Goal: Transaction & Acquisition: Purchase product/service

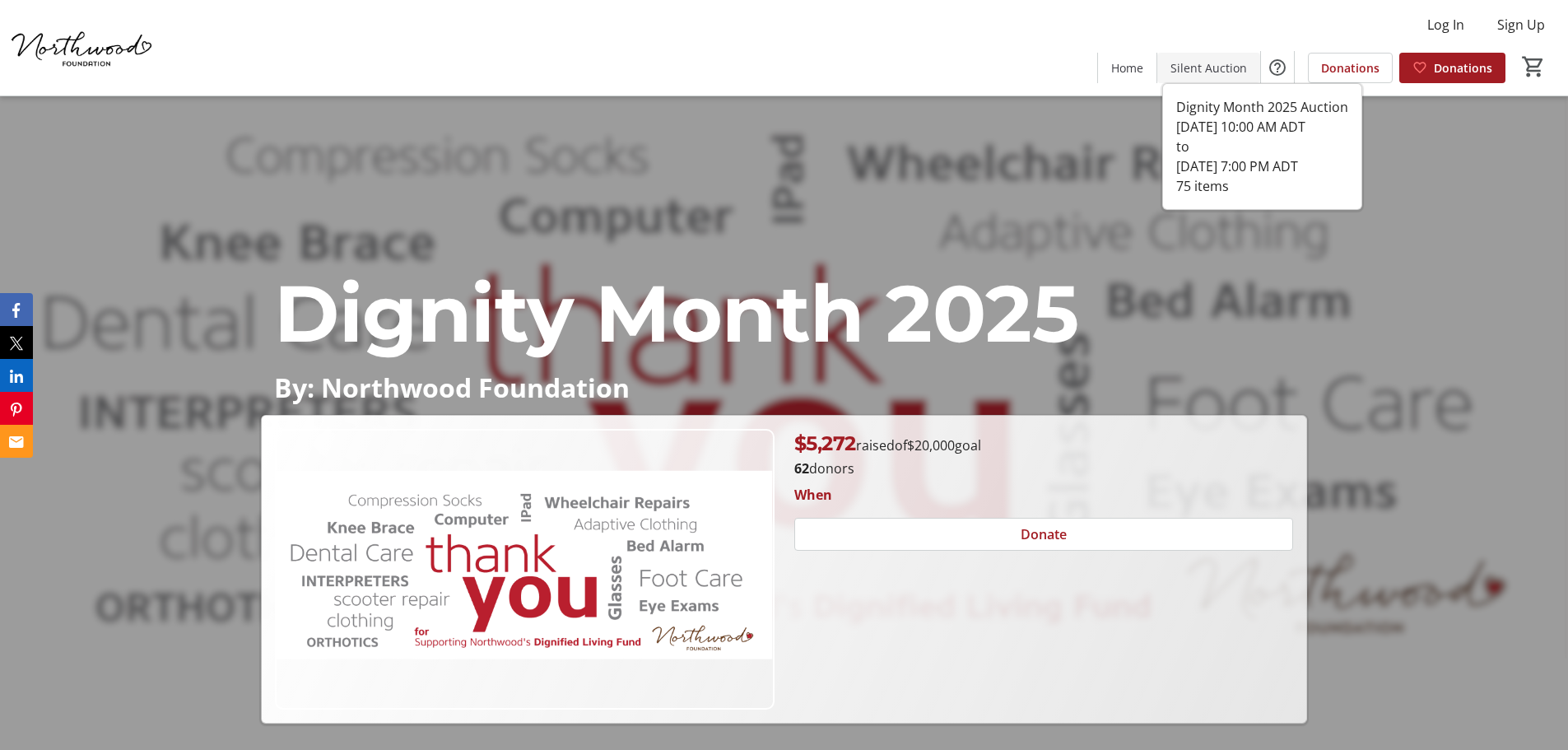
click at [1222, 62] on span "Silent Auction" at bounding box center [1209, 68] width 76 height 18
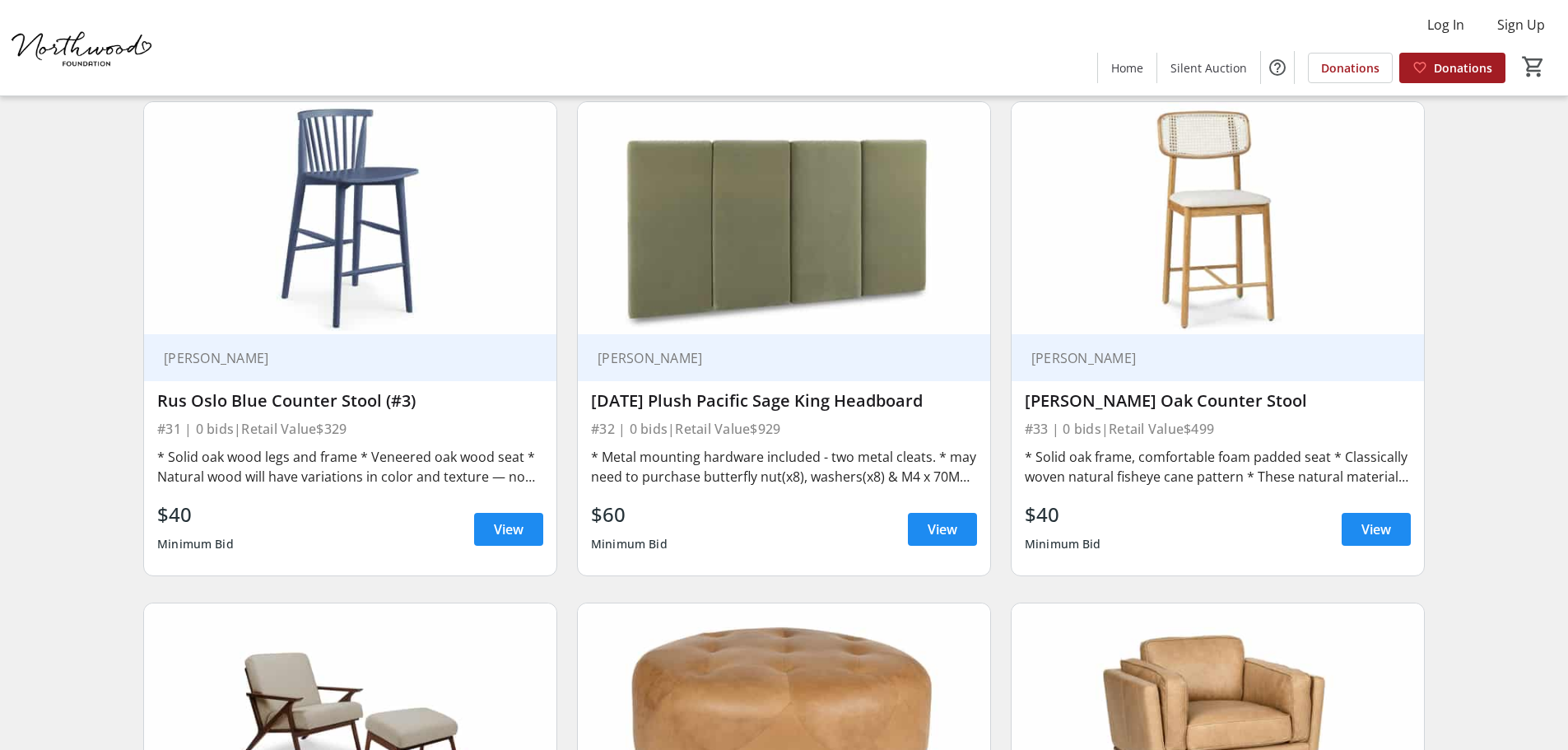
scroll to position [5186, 0]
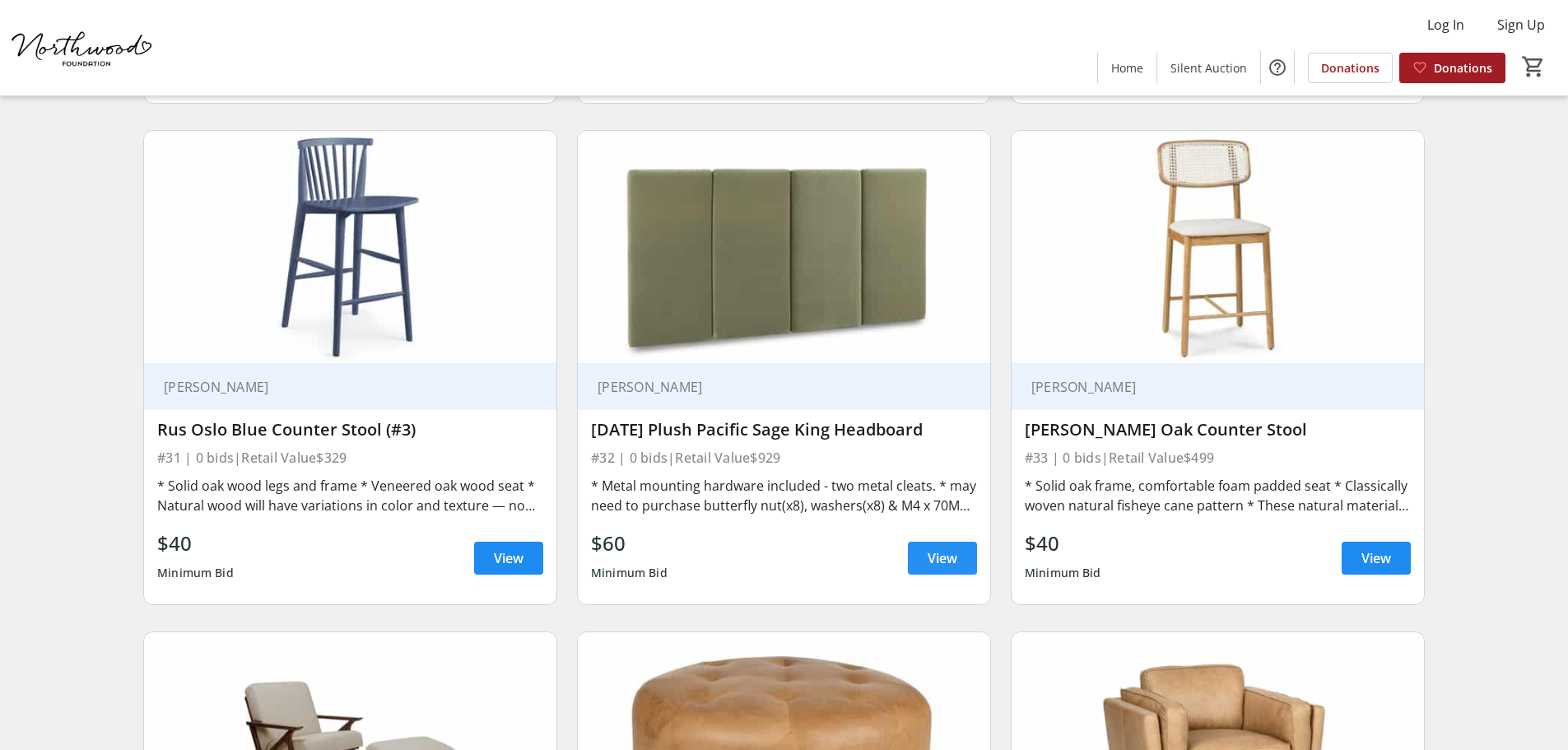
click at [926, 538] on span at bounding box center [943, 558] width 69 height 40
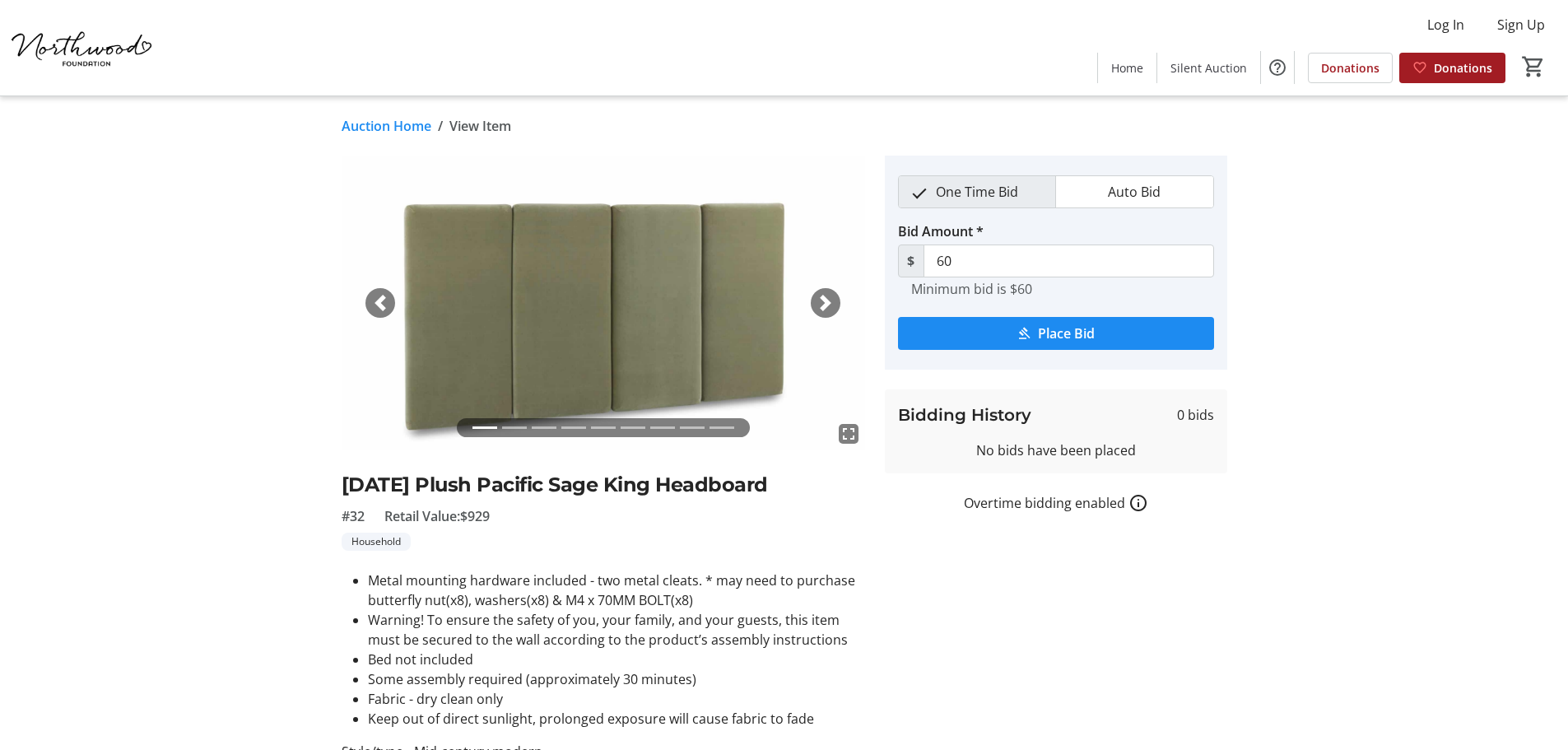
click at [831, 300] on span "button" at bounding box center [826, 303] width 17 height 17
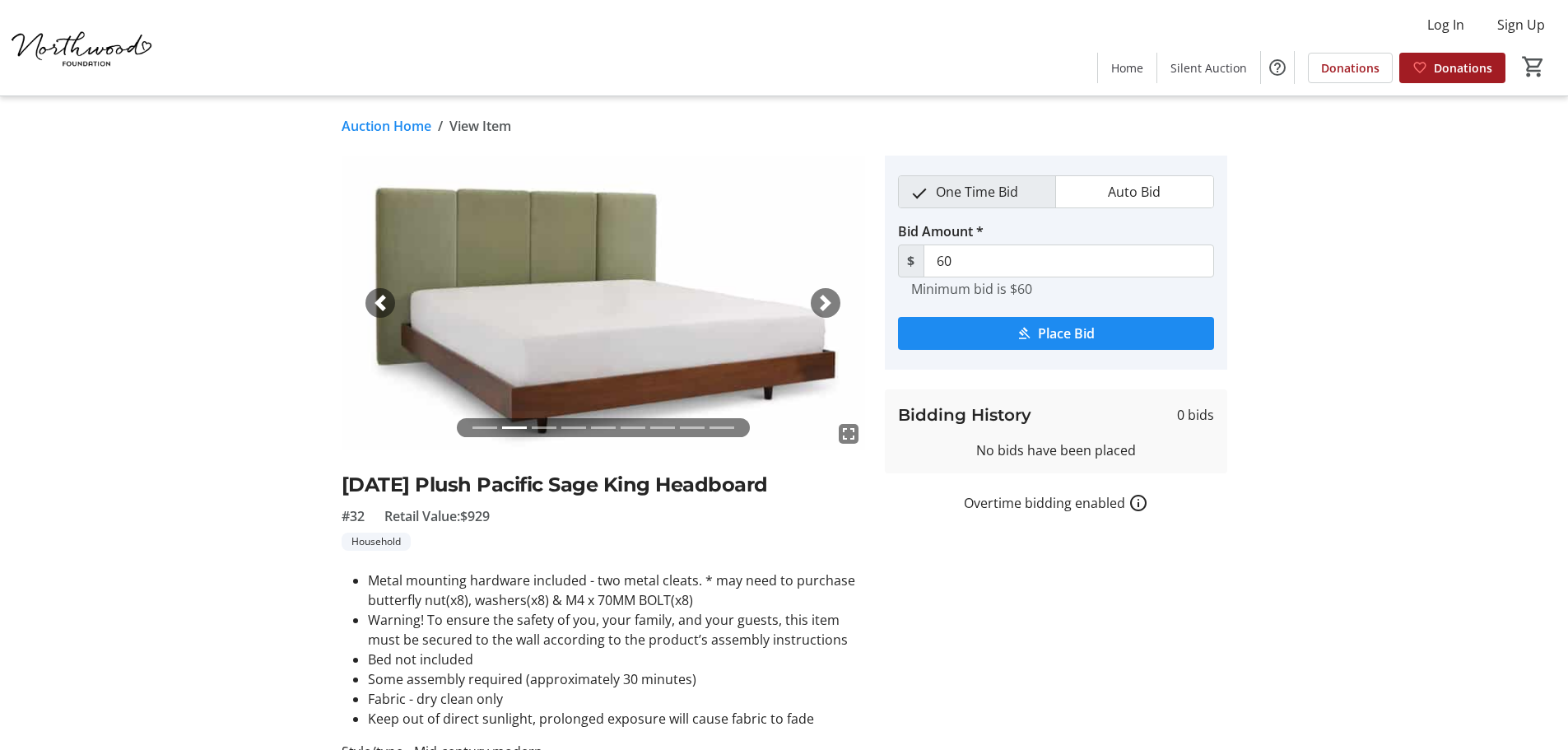
click at [831, 300] on span "button" at bounding box center [826, 303] width 17 height 17
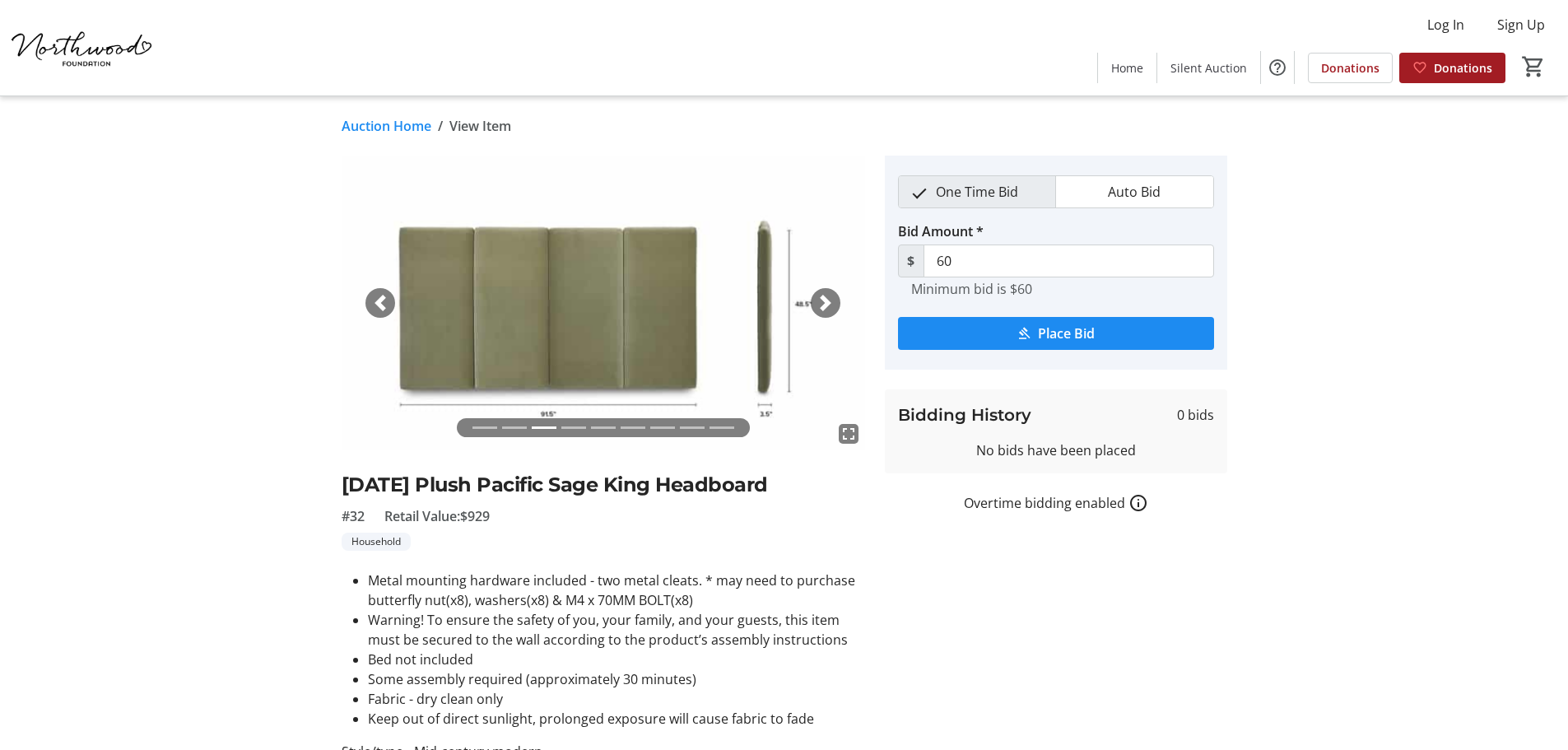
click at [831, 300] on span "button" at bounding box center [826, 303] width 17 height 17
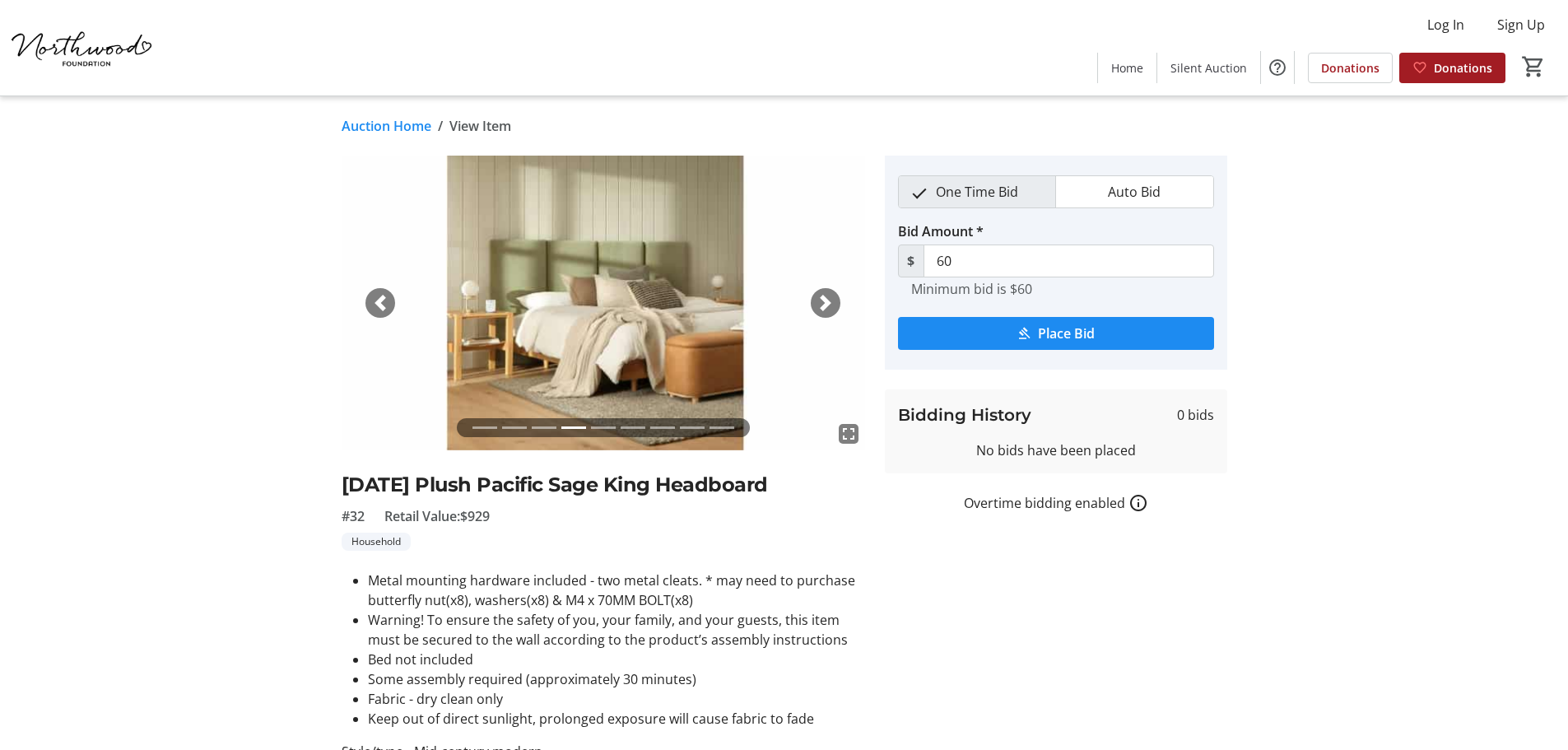
click at [831, 300] on span "button" at bounding box center [826, 303] width 17 height 17
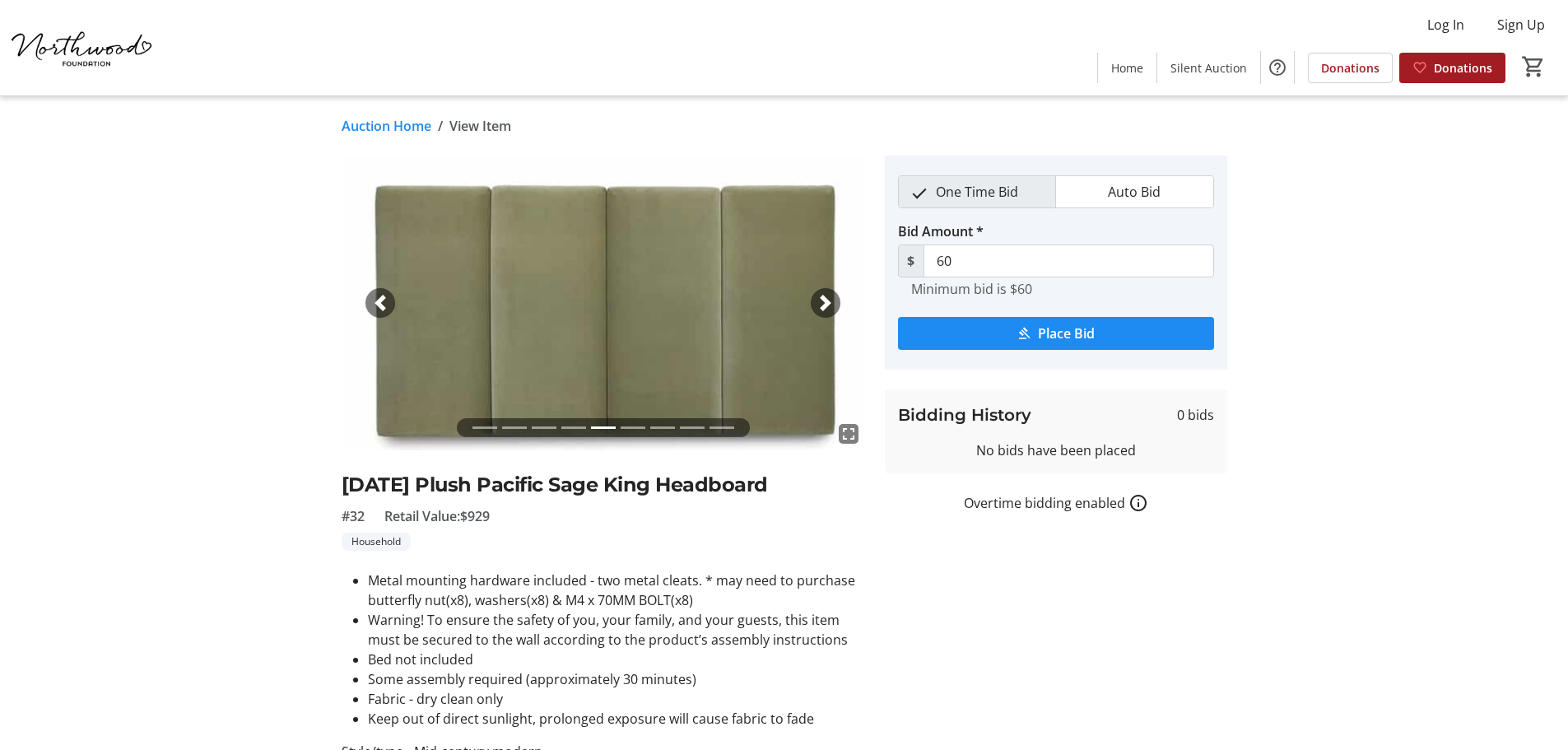
click at [831, 300] on span "button" at bounding box center [826, 303] width 17 height 17
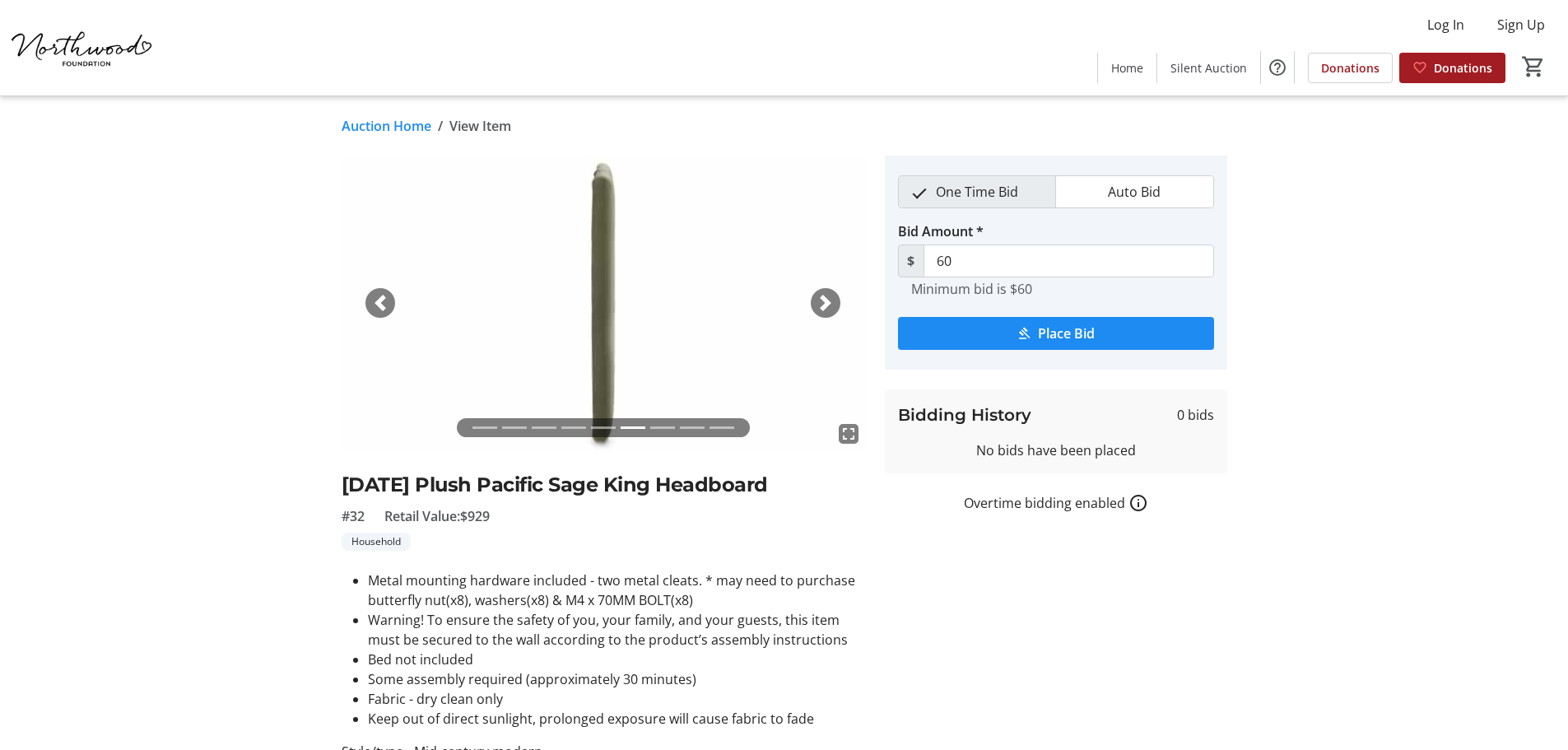
click at [831, 300] on span "button" at bounding box center [826, 303] width 17 height 17
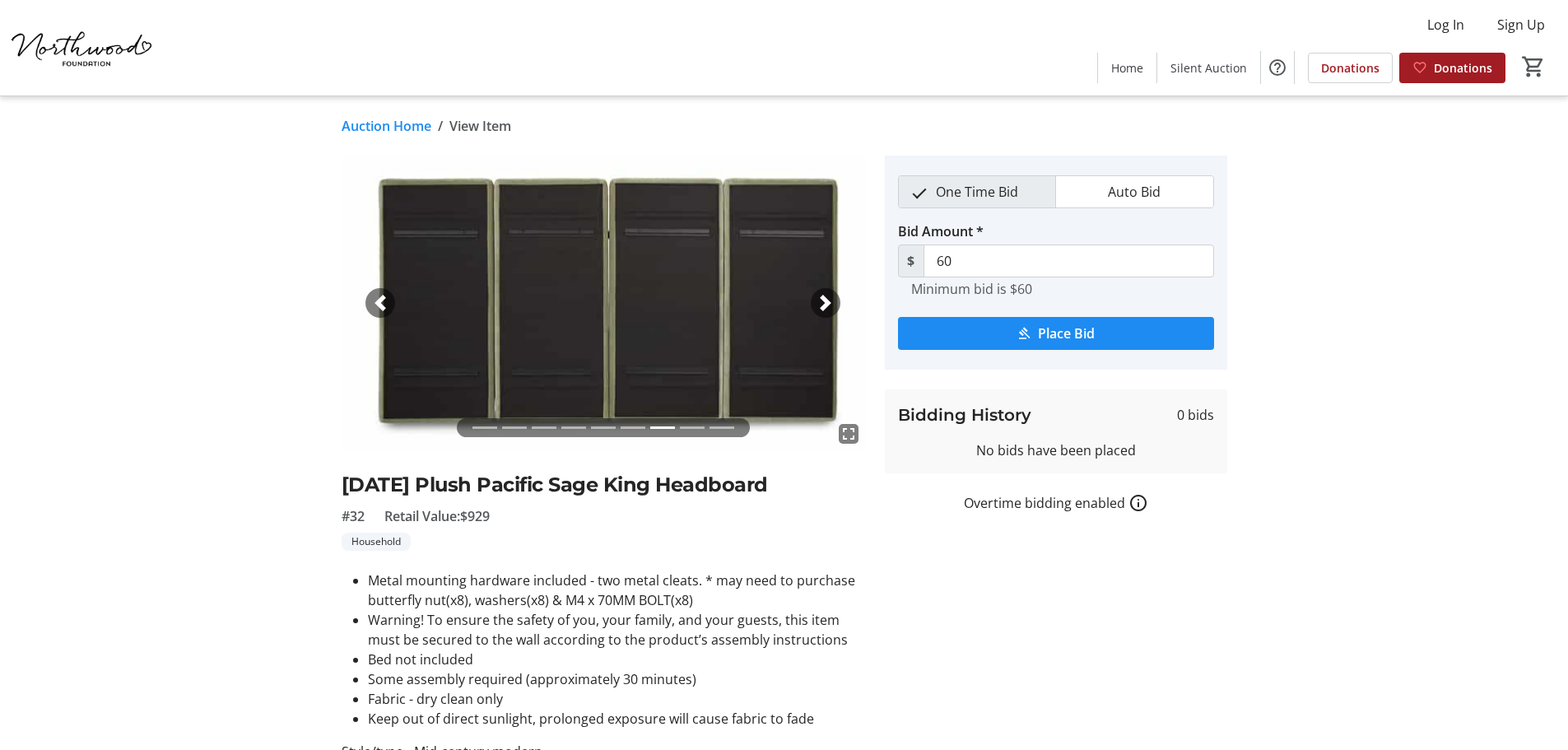
click at [851, 431] on mat-icon "fullscreen" at bounding box center [849, 434] width 19 height 19
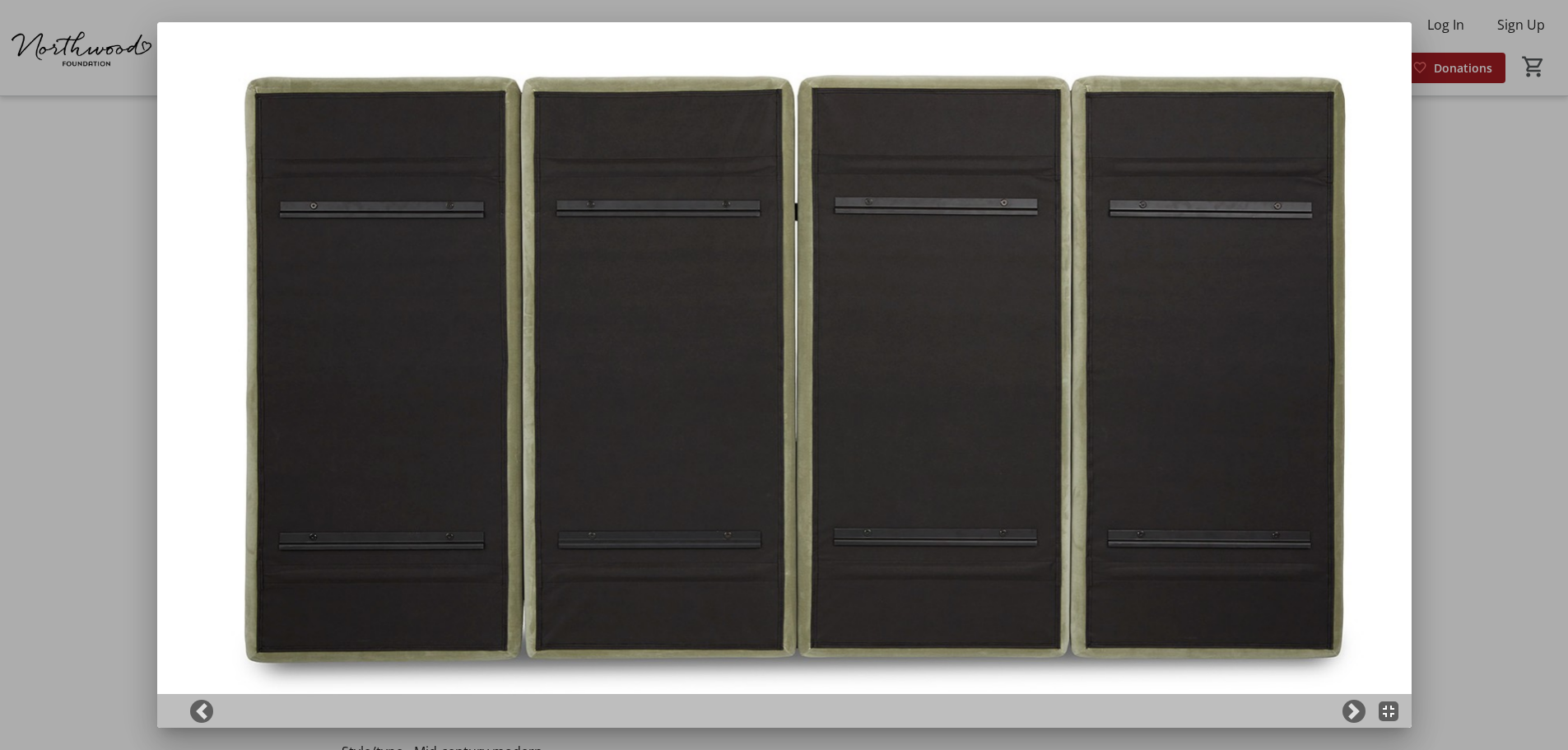
drag, startPoint x: 772, startPoint y: 372, endPoint x: 737, endPoint y: 334, distance: 51.7
click at [737, 334] on img at bounding box center [784, 374] width 1254 height 705
click at [1395, 721] on mat-icon "fullscreen_exit" at bounding box center [1389, 711] width 19 height 19
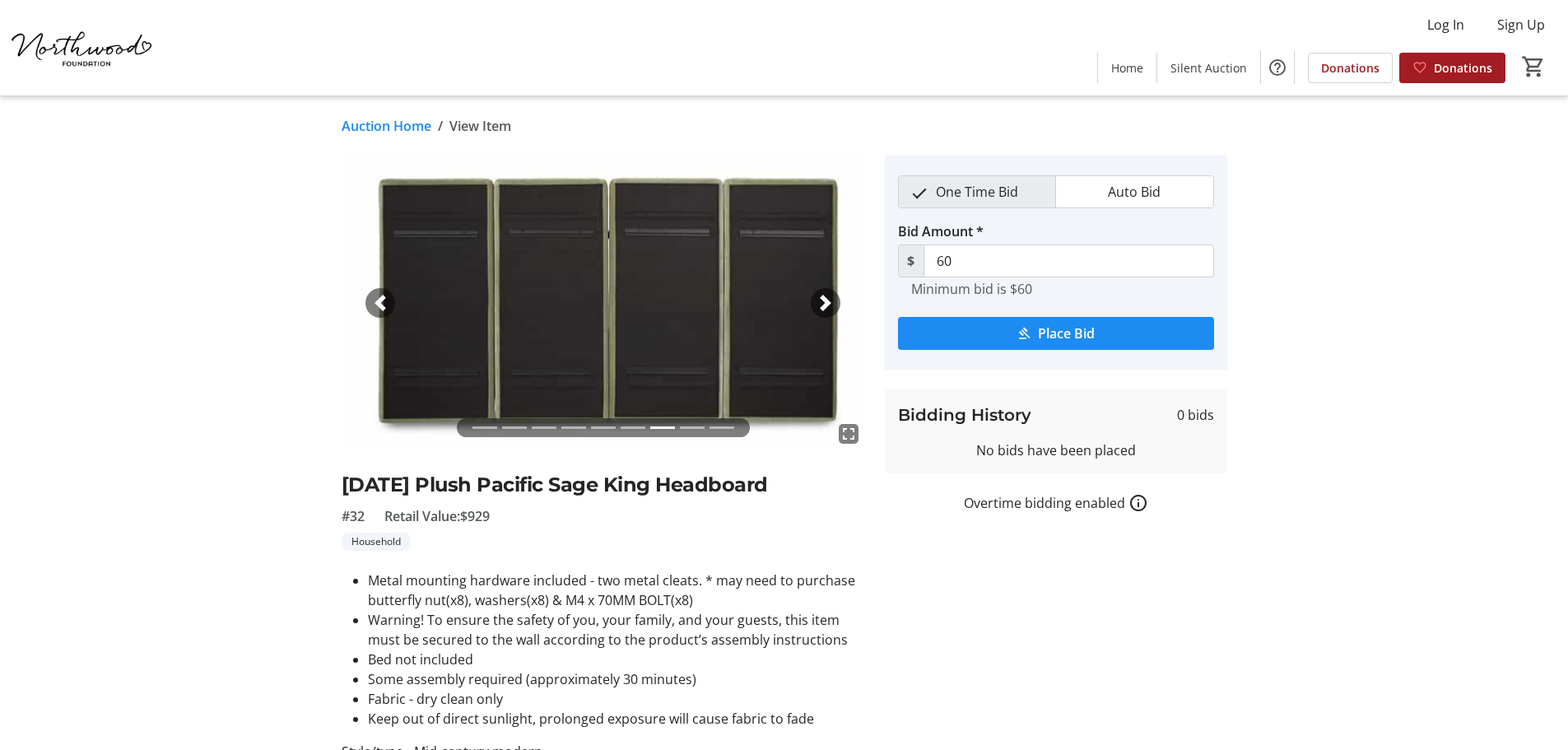
click at [820, 300] on span "button" at bounding box center [826, 303] width 17 height 17
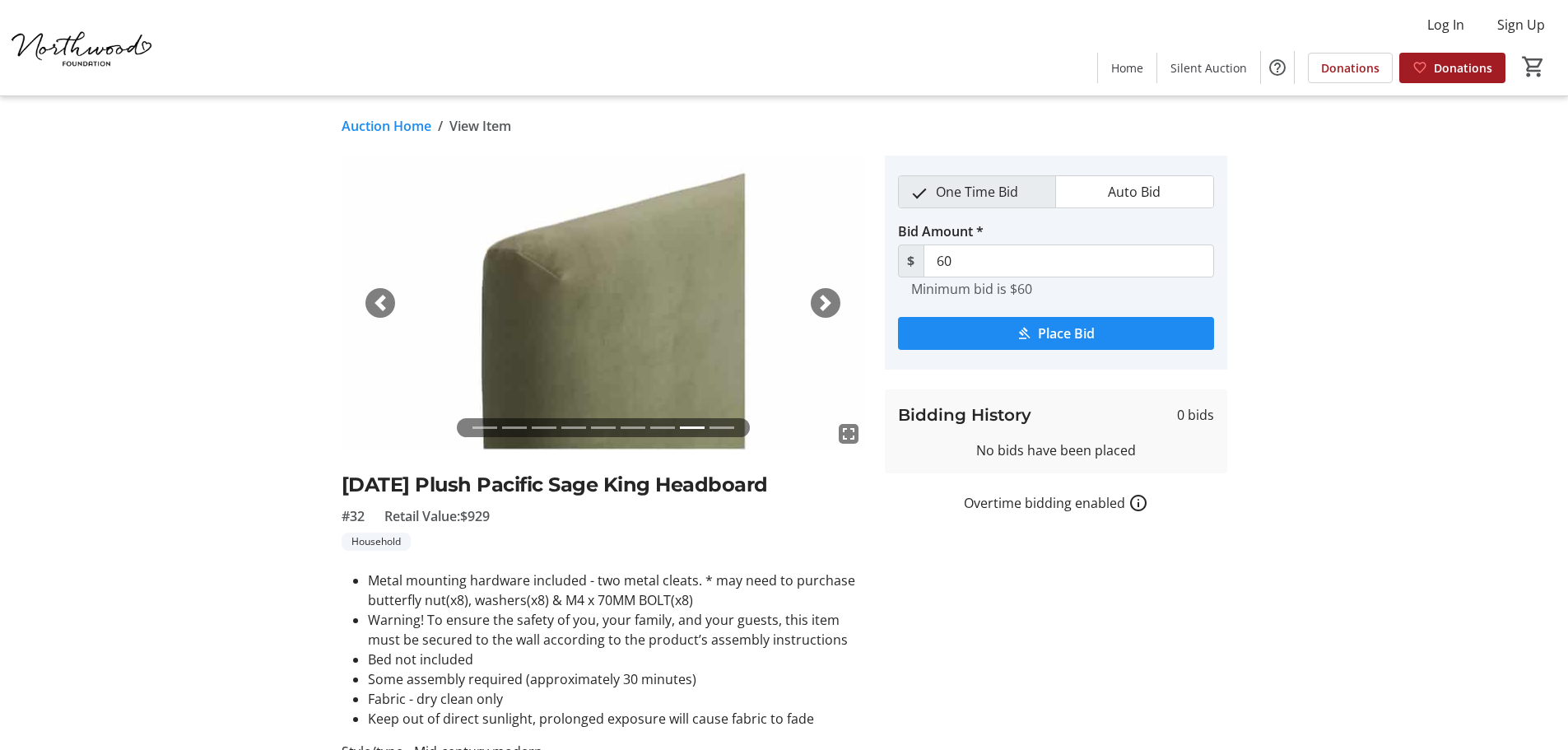
click at [827, 306] on span "button" at bounding box center [826, 303] width 17 height 17
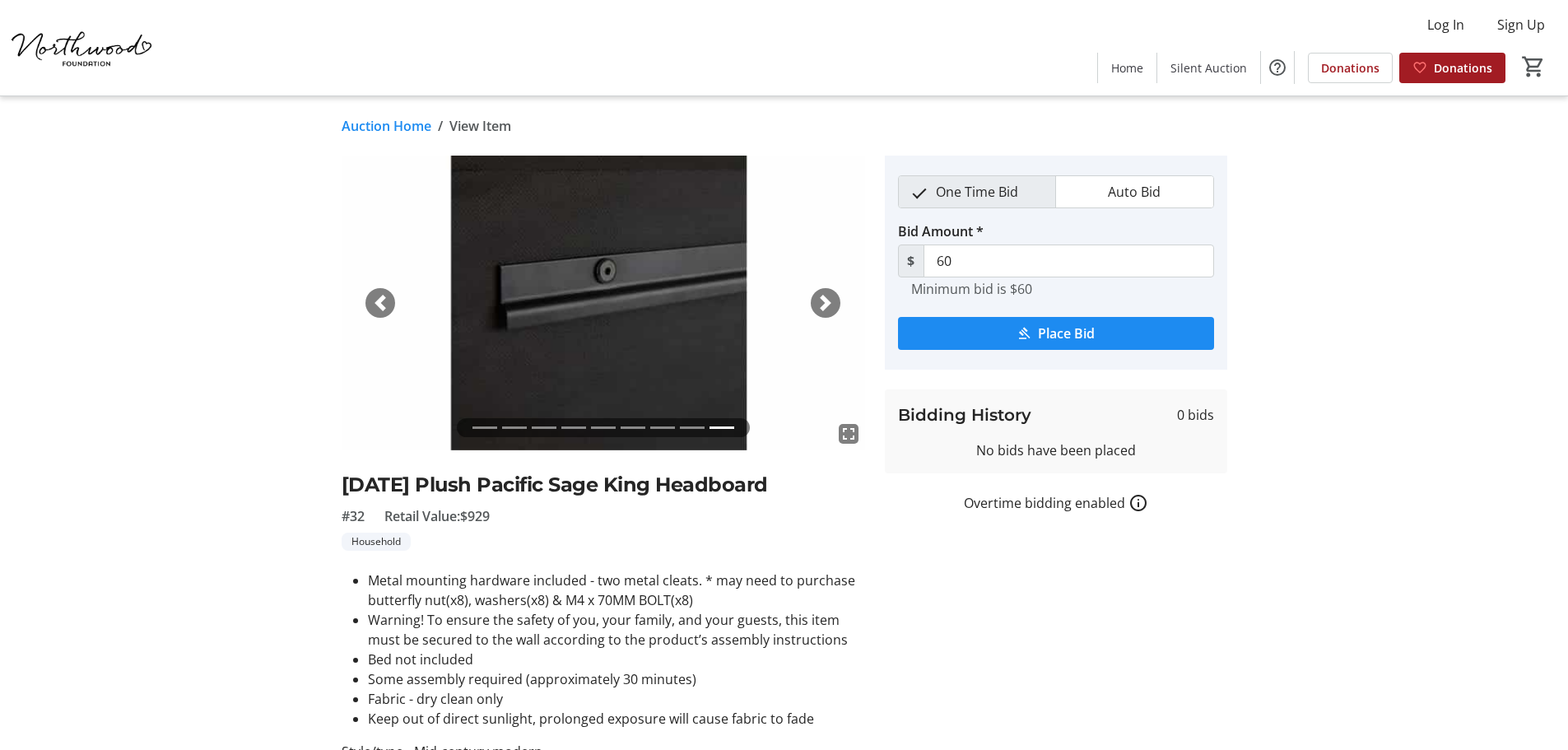
click at [828, 300] on span "button" at bounding box center [826, 303] width 17 height 17
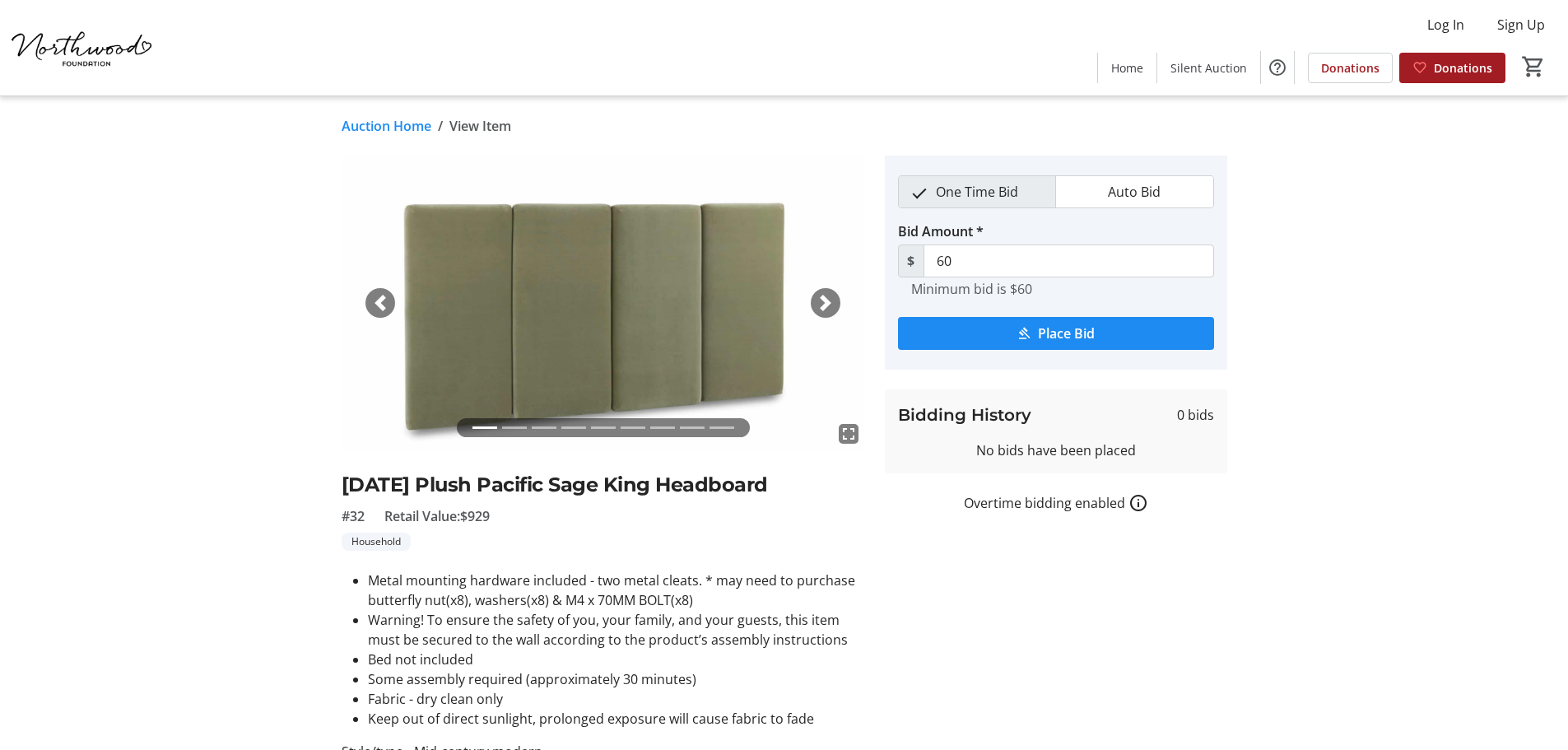
click at [822, 307] on span "button" at bounding box center [826, 303] width 17 height 17
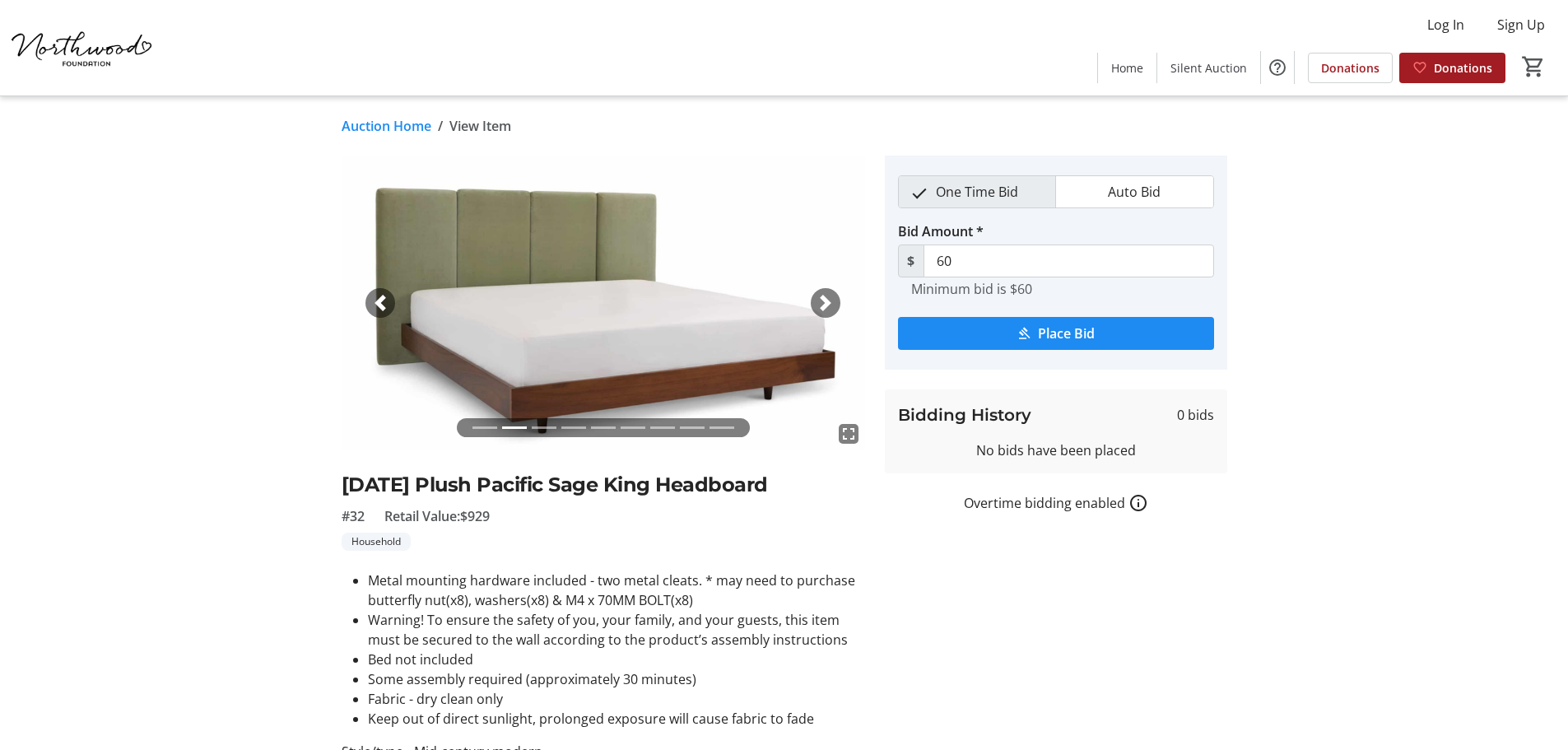
click at [822, 307] on span "button" at bounding box center [826, 303] width 17 height 17
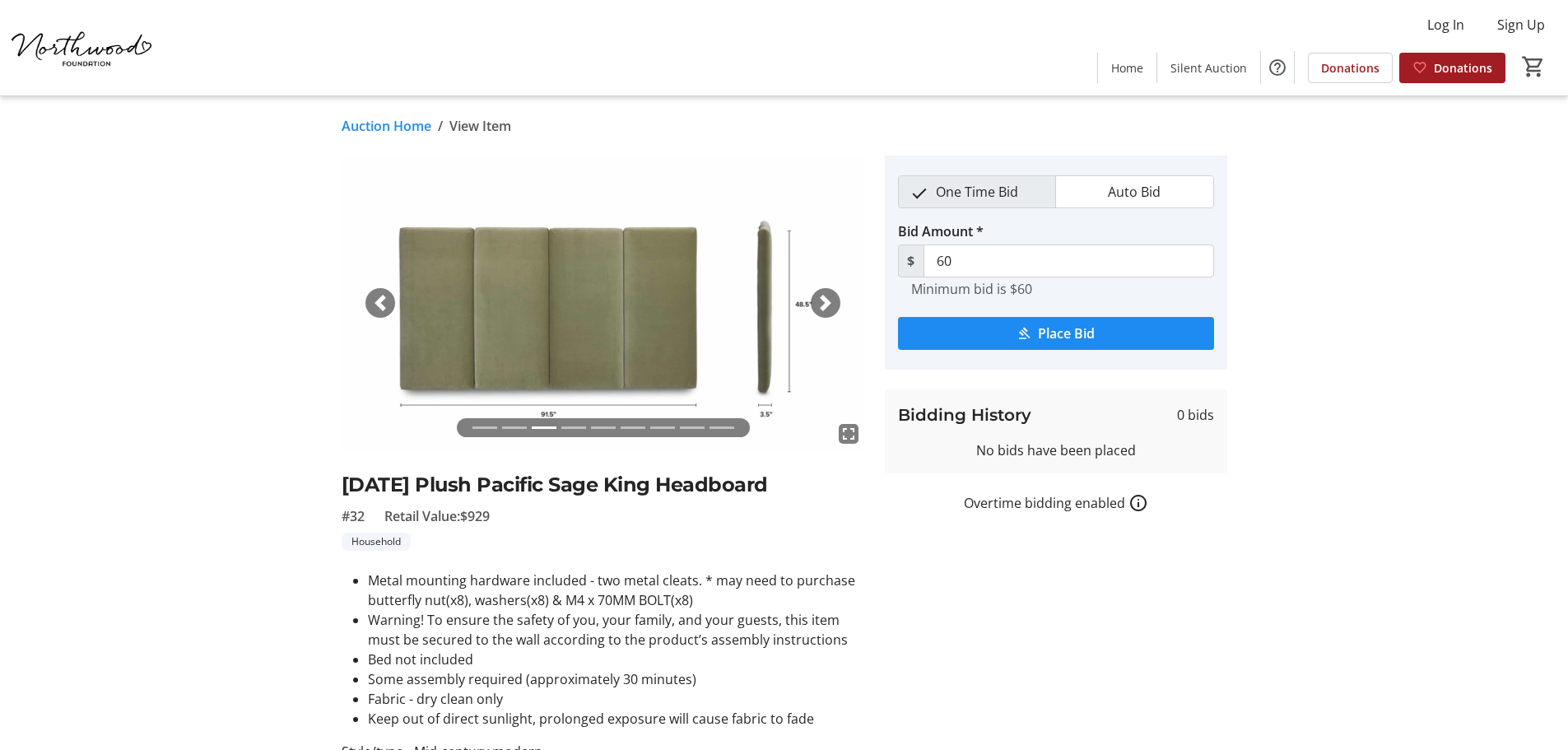
click at [822, 307] on span "button" at bounding box center [826, 303] width 17 height 17
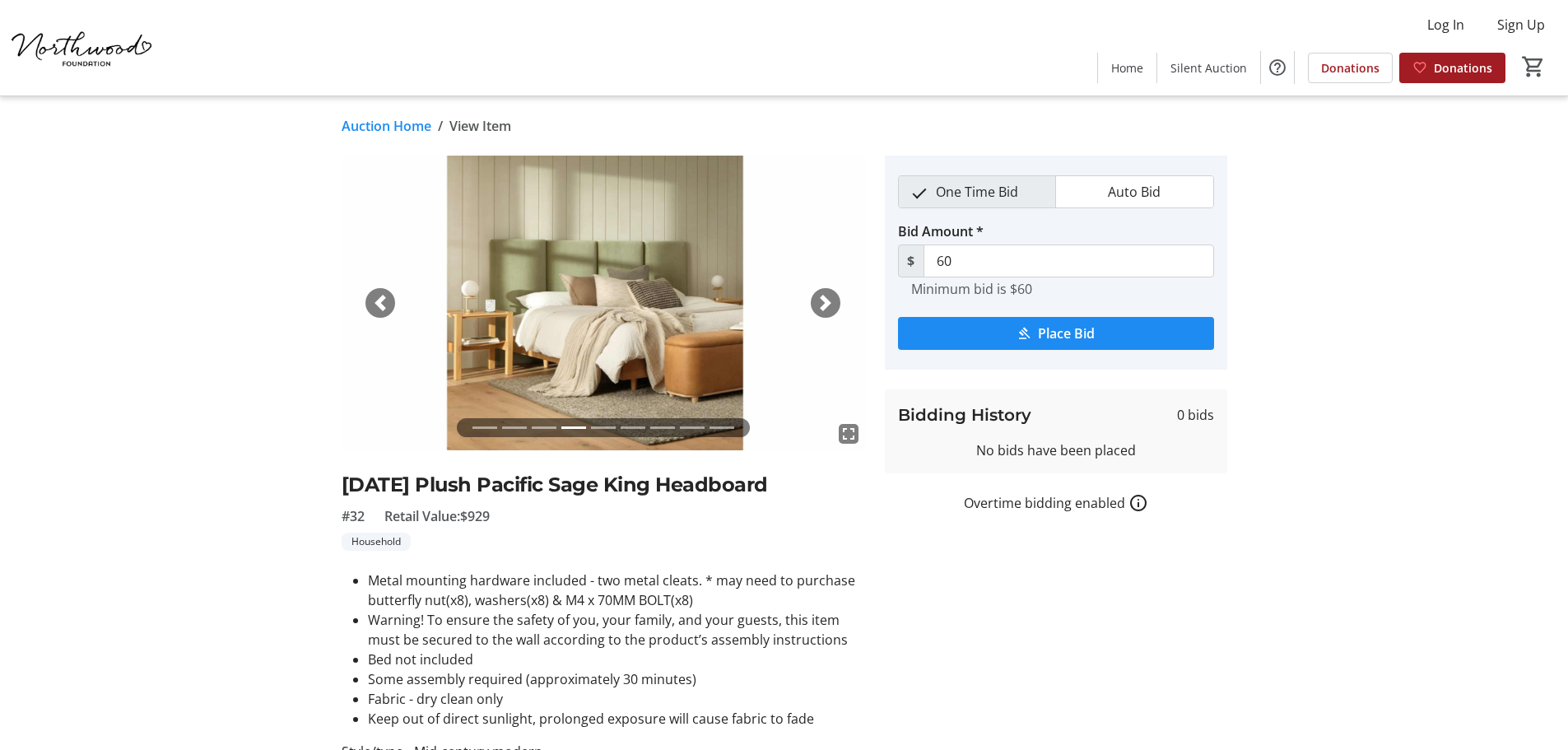
click at [822, 307] on span "button" at bounding box center [826, 303] width 17 height 17
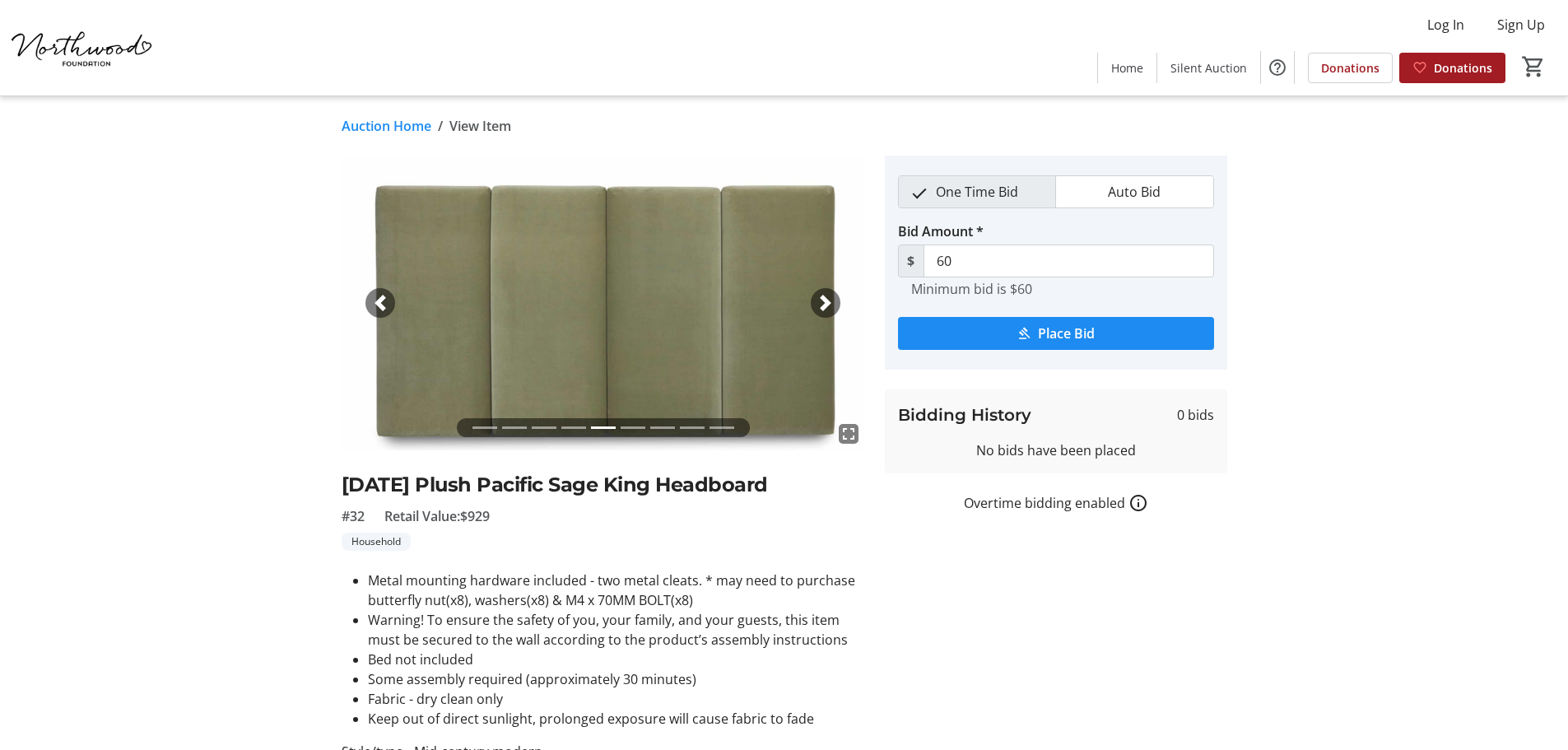
click at [822, 307] on span "button" at bounding box center [826, 303] width 17 height 17
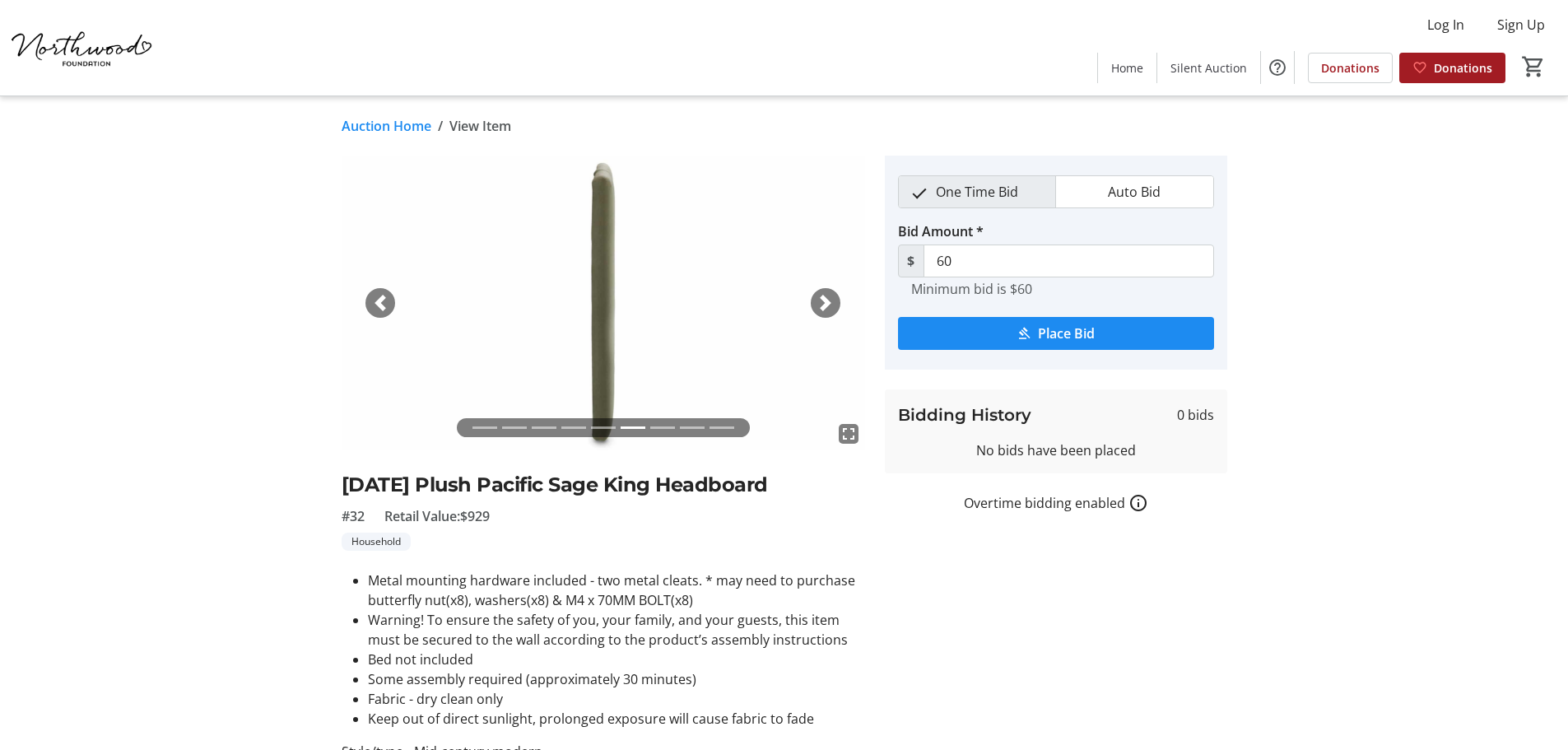
click at [822, 307] on span "button" at bounding box center [826, 303] width 17 height 17
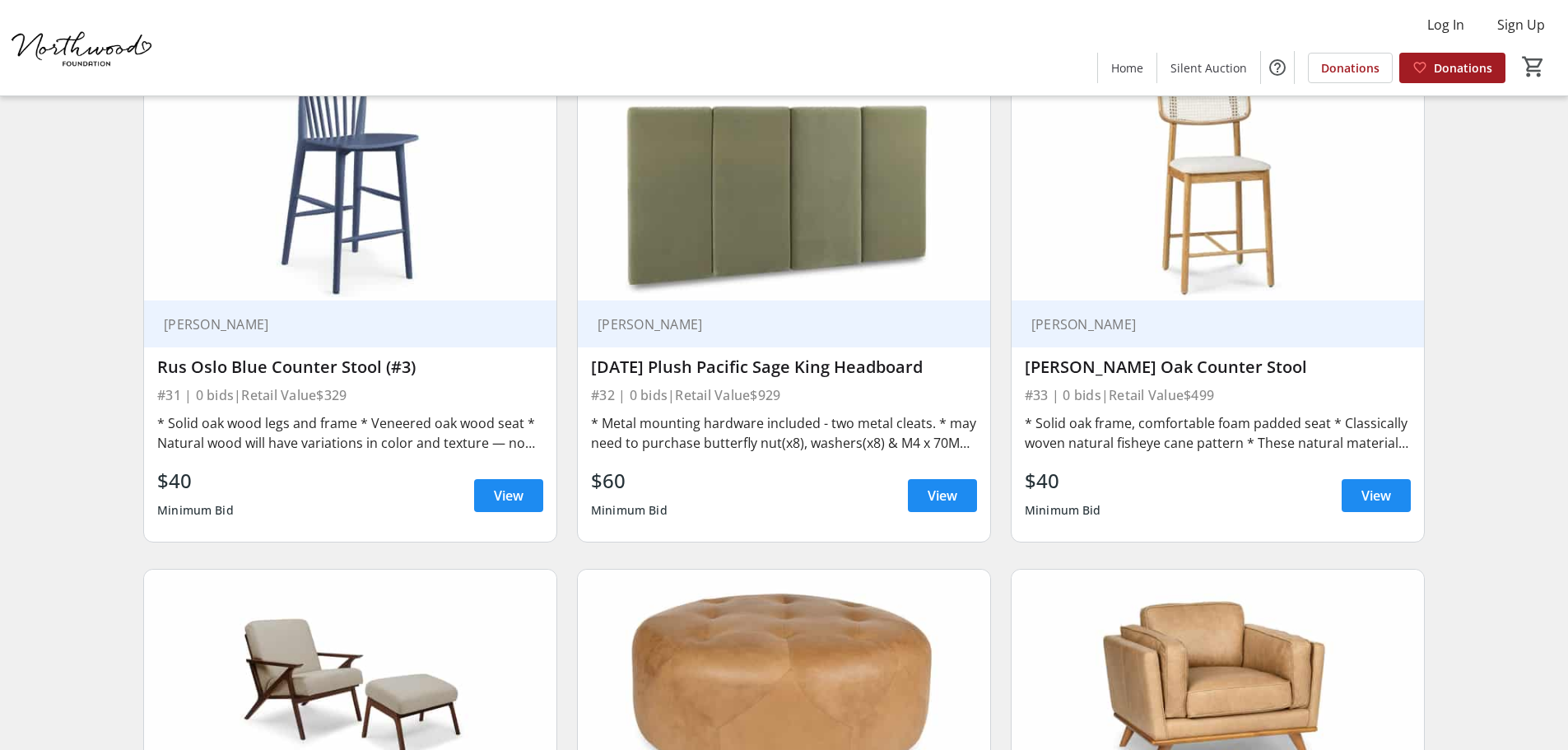
scroll to position [5167, 0]
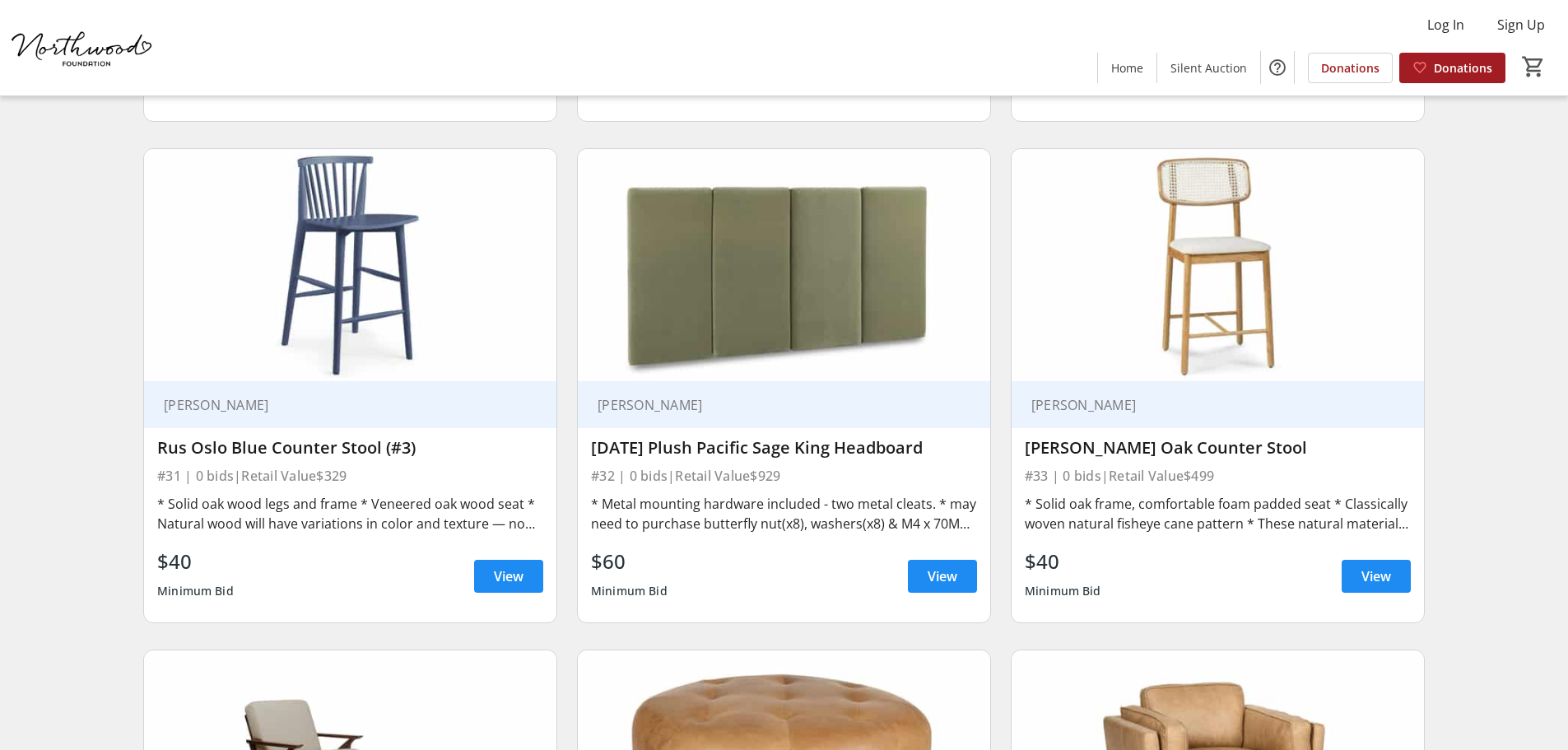
click at [700, 438] on div "[DATE] Plush Pacific Sage King Headboard" at bounding box center [784, 448] width 387 height 19
click at [923, 557] on span at bounding box center [943, 576] width 69 height 40
